Goal: Find specific page/section: Find specific page/section

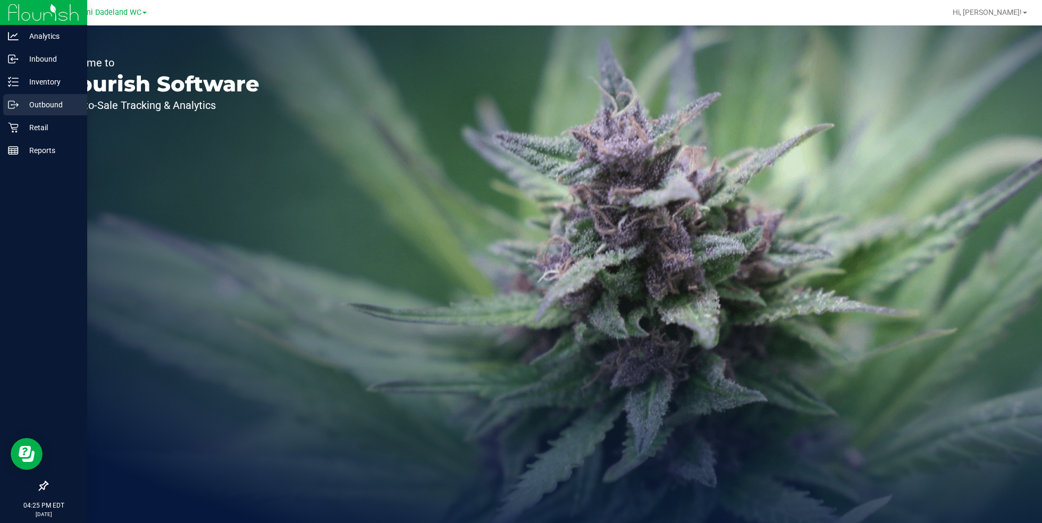
click at [40, 94] on div "Outbound" at bounding box center [45, 104] width 84 height 21
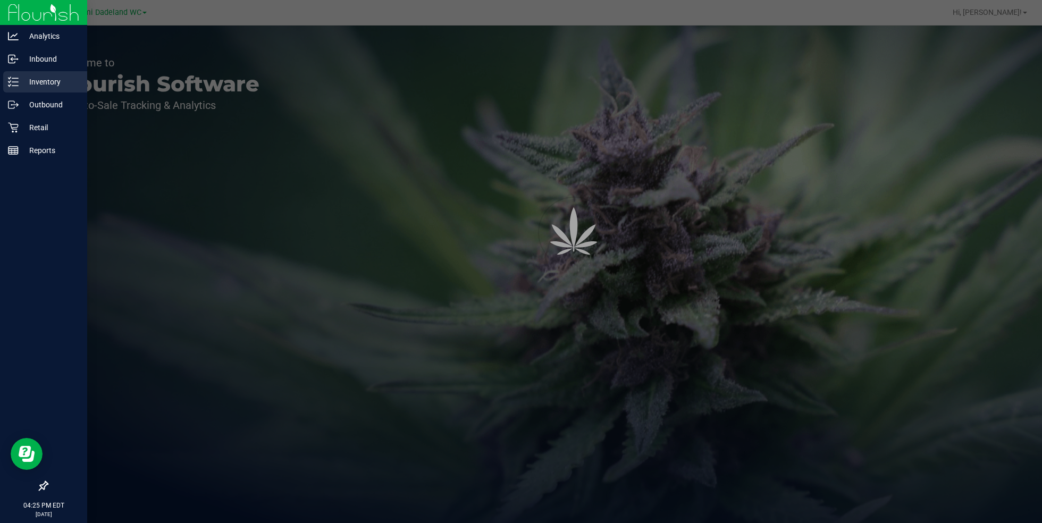
click at [54, 86] on p "Inventory" at bounding box center [51, 81] width 64 height 13
click at [69, 82] on p "Inventory" at bounding box center [51, 81] width 64 height 13
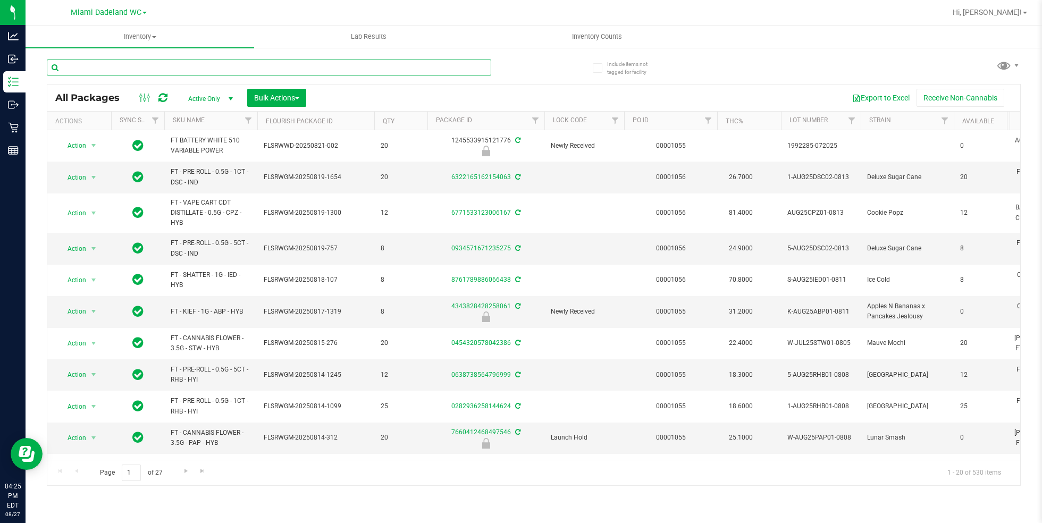
click at [255, 65] on input "text" at bounding box center [269, 68] width 444 height 16
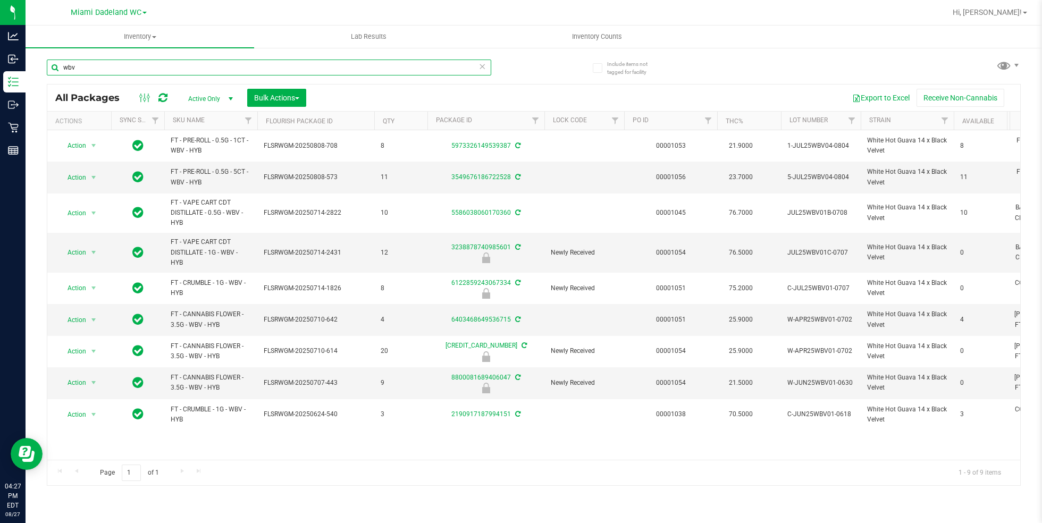
type input "wbv"
